Goal: Information Seeking & Learning: Learn about a topic

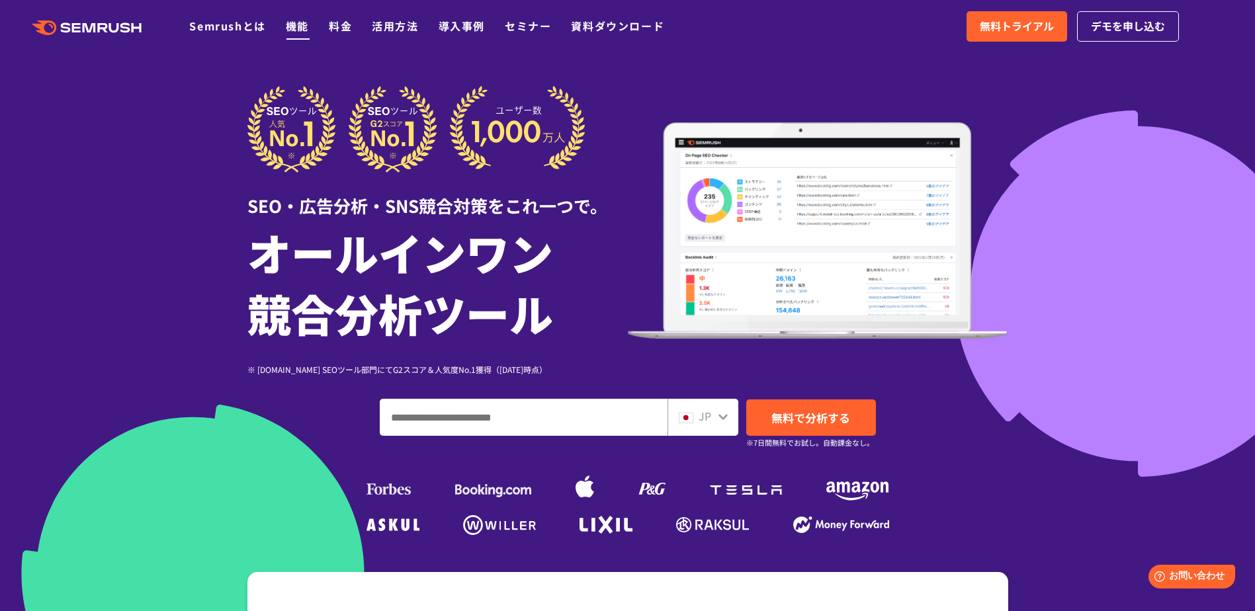
click at [308, 32] on link "機能" at bounding box center [297, 26] width 23 height 16
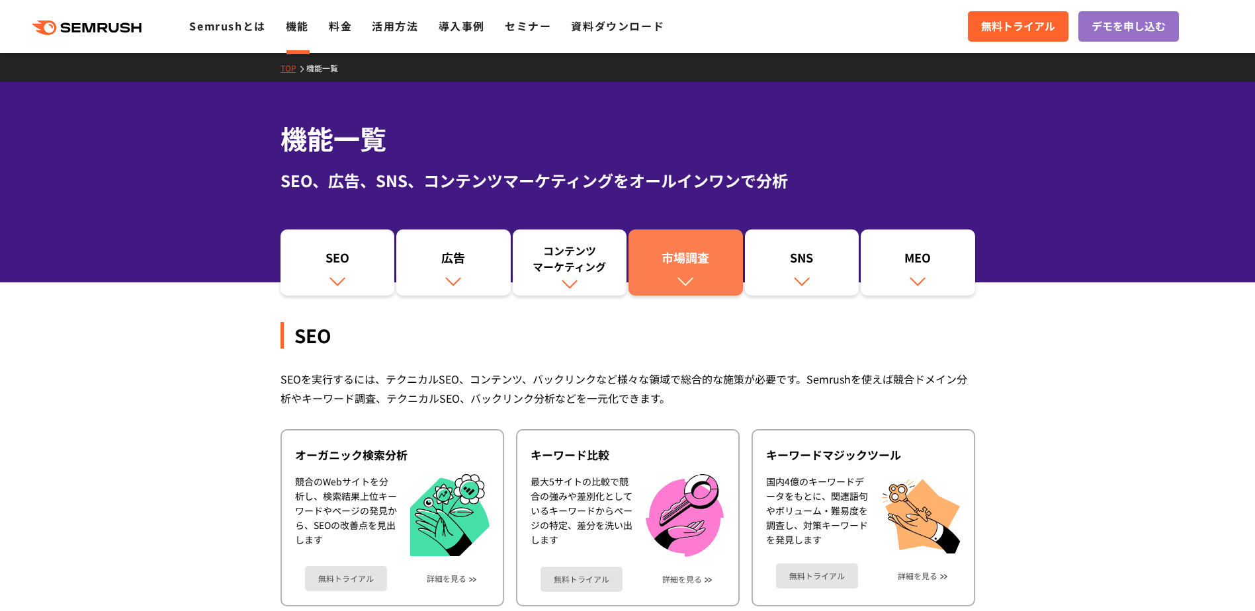
click at [661, 259] on div "市場調査" at bounding box center [685, 260] width 101 height 22
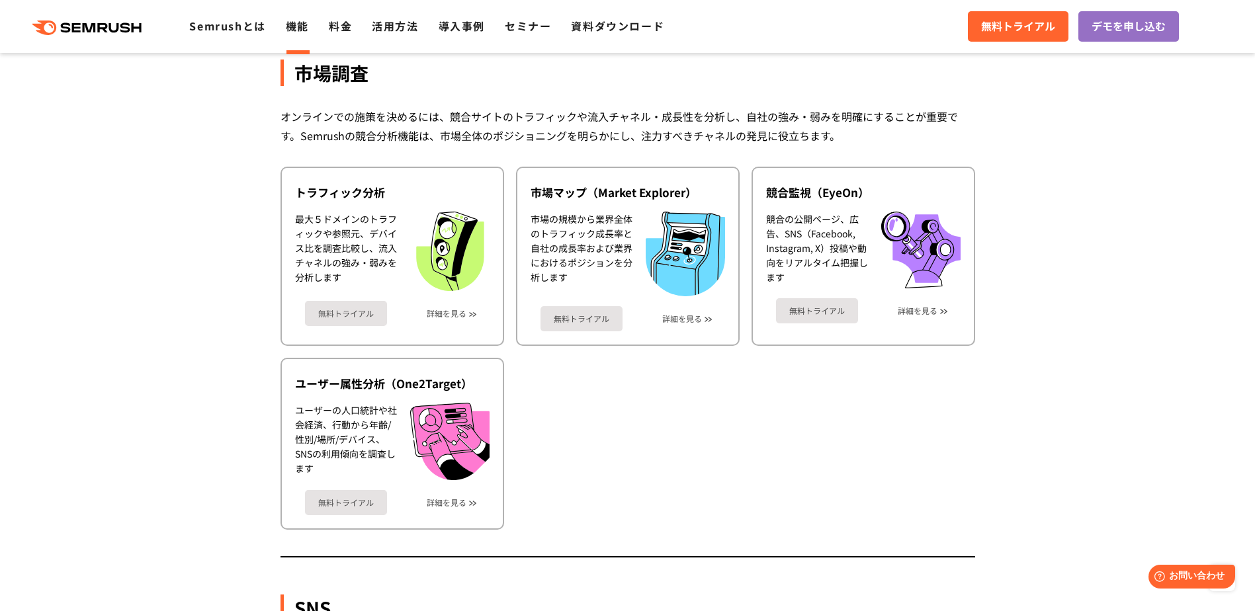
click at [681, 370] on ul "トラフィック分析 最大５ドメインのトラフィックや参照元、デバイス比を調査比較し、流入チャネルの強み・弱みを分析します 無料トライアル 詳細を見る 市場マップ（…" at bounding box center [627, 348] width 695 height 363
click at [466, 313] on link "詳細を見る" at bounding box center [447, 313] width 40 height 9
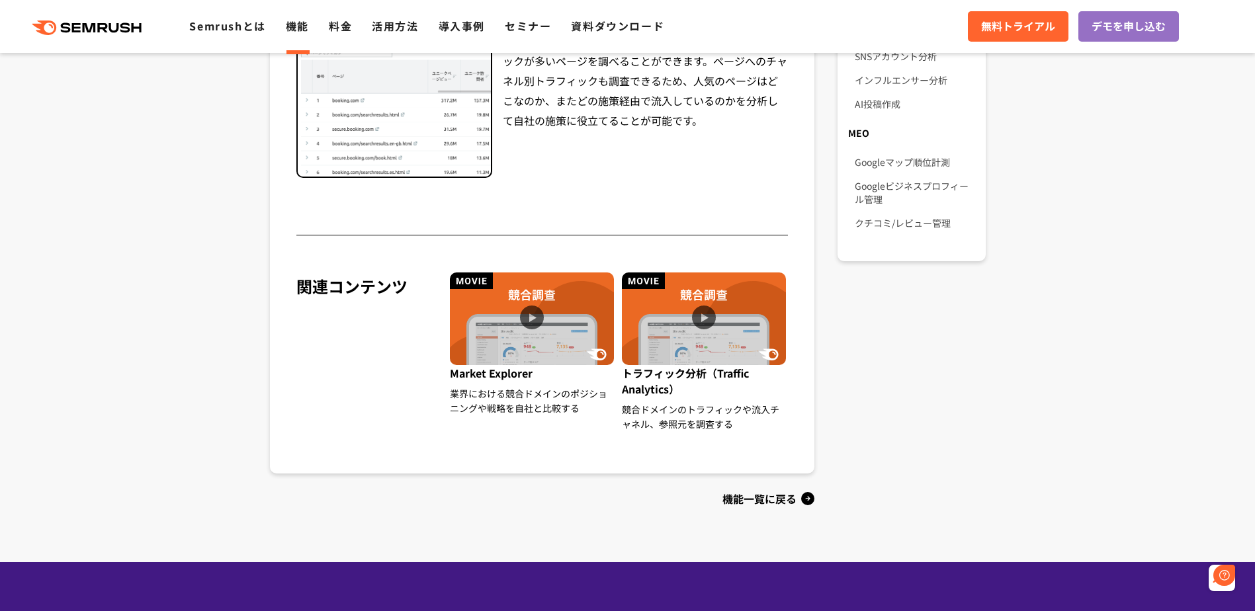
scroll to position [1389, 0]
